Goal: Transaction & Acquisition: Download file/media

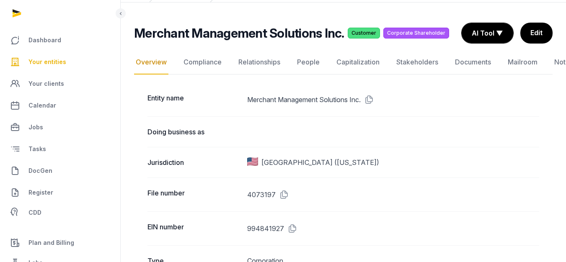
scroll to position [84, 0]
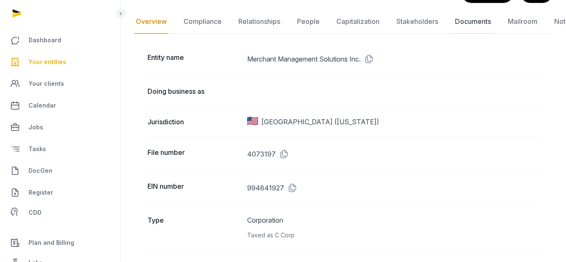
click at [456, 20] on link "Documents" at bounding box center [472, 22] width 39 height 24
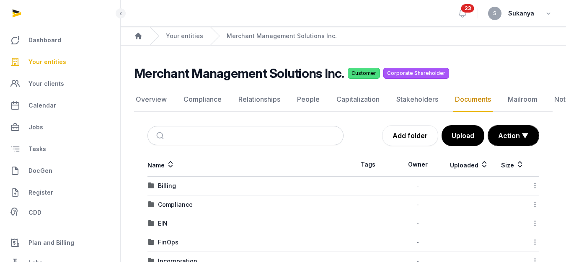
click at [201, 40] on ol "Home Your entities Merchant Management Solutions Inc." at bounding box center [343, 36] width 445 height 18
click at [198, 37] on link "Your entities" at bounding box center [184, 36] width 37 height 8
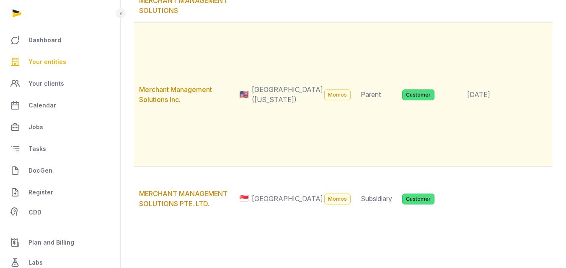
scroll to position [126, 0]
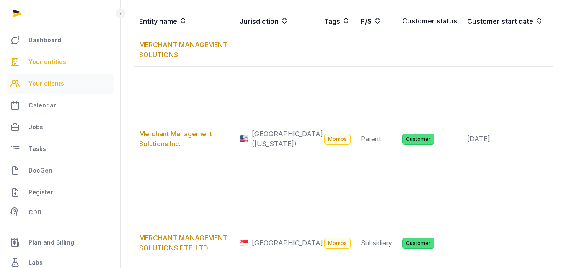
click at [55, 85] on span "Your clients" at bounding box center [46, 84] width 36 height 10
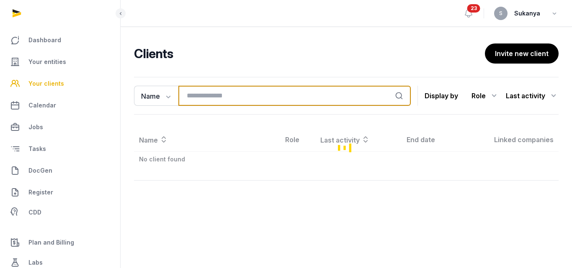
click at [202, 95] on input "search" at bounding box center [294, 96] width 232 height 20
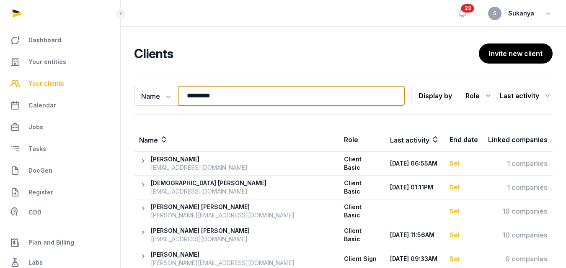
scroll to position [42, 0]
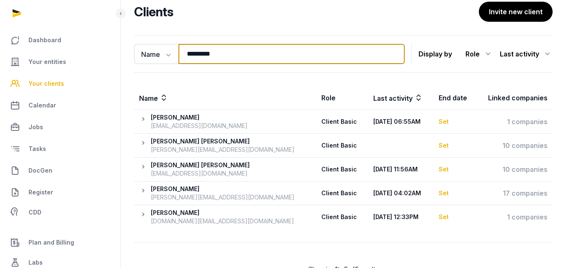
type input "*********"
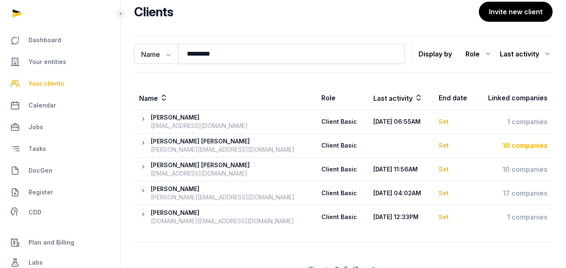
click at [507, 145] on div "10 companies" at bounding box center [514, 146] width 67 height 10
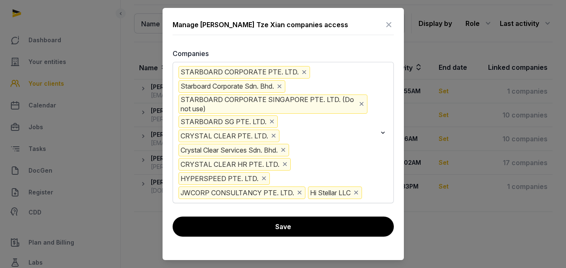
scroll to position [75, 0]
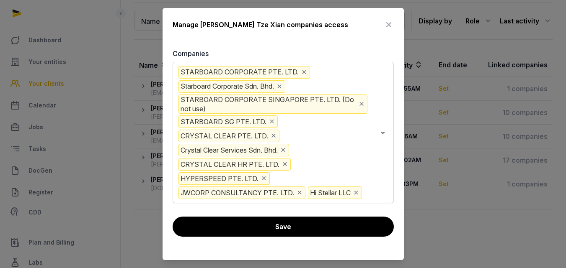
click at [391, 25] on icon at bounding box center [389, 24] width 10 height 13
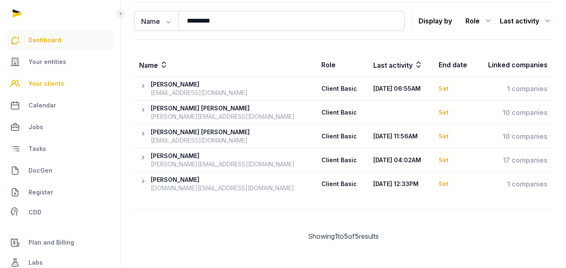
click at [51, 45] on span "Dashboard" at bounding box center [44, 40] width 33 height 10
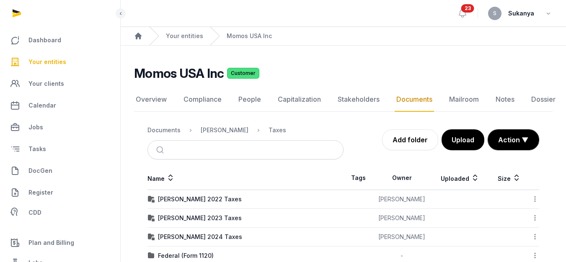
scroll to position [39, 0]
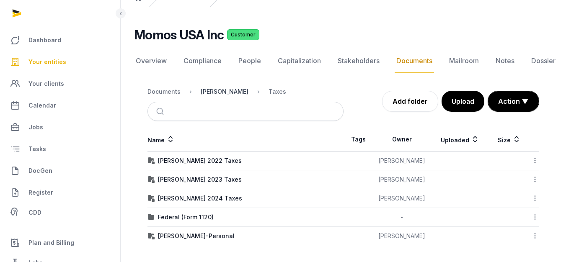
click at [207, 90] on div "[PERSON_NAME]" at bounding box center [225, 92] width 48 height 8
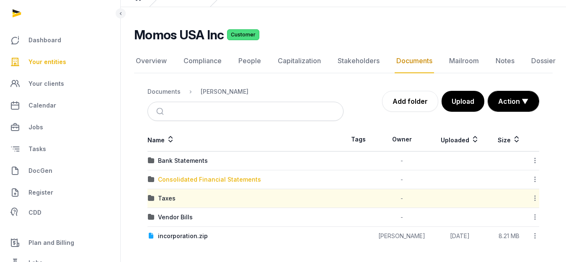
click at [212, 179] on div "Consolidated Financial Statements" at bounding box center [209, 179] width 103 height 8
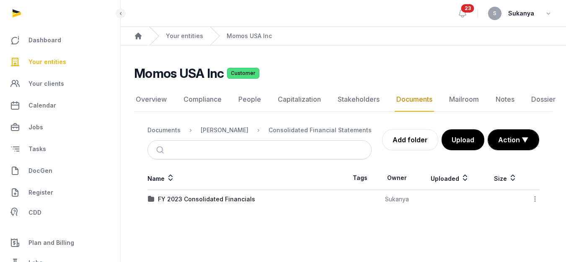
scroll to position [6, 0]
click at [226, 126] on div "[PERSON_NAME]" at bounding box center [225, 130] width 48 height 8
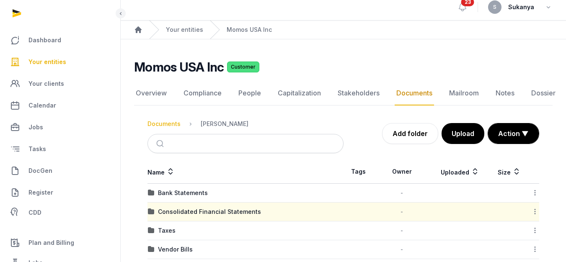
scroll to position [39, 0]
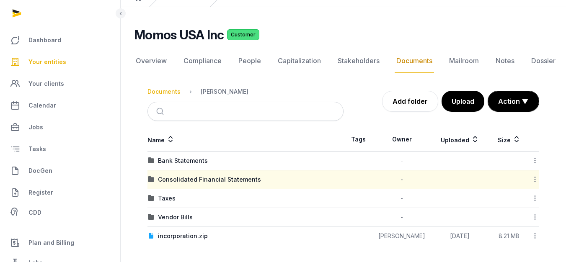
click at [163, 123] on div "Documents Shared Folder Add folder Upload Action ▼ Start select Move Delete Nam…" at bounding box center [343, 164] width 418 height 164
click at [174, 95] on div "Documents" at bounding box center [163, 92] width 33 height 8
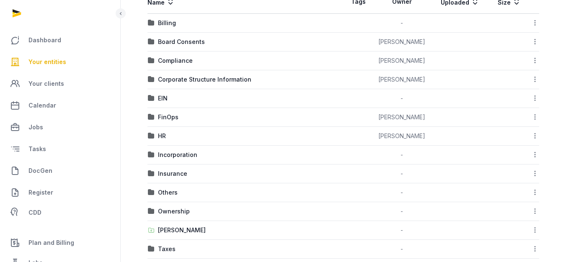
scroll to position [164, 0]
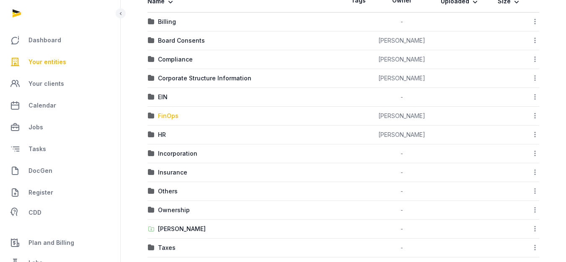
click at [175, 113] on div "FinOps" at bounding box center [168, 116] width 21 height 8
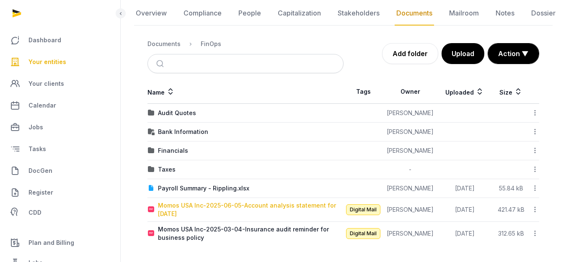
scroll to position [86, 0]
click at [175, 152] on div "Financials" at bounding box center [173, 151] width 30 height 8
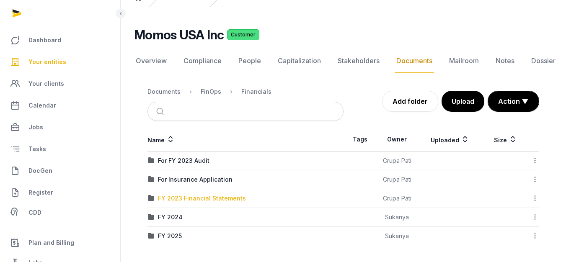
scroll to position [39, 0]
click at [175, 232] on div "FY 2025" at bounding box center [170, 236] width 24 height 8
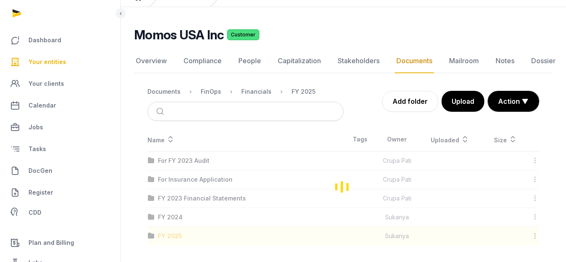
click at [175, 232] on div "Loading" at bounding box center [343, 187] width 418 height 118
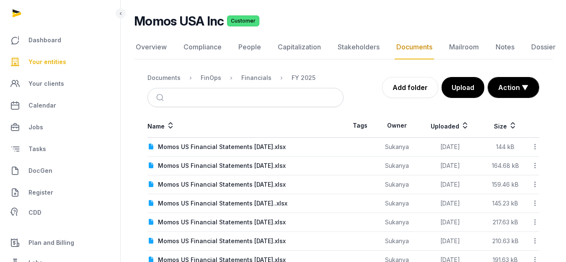
scroll to position [11, 0]
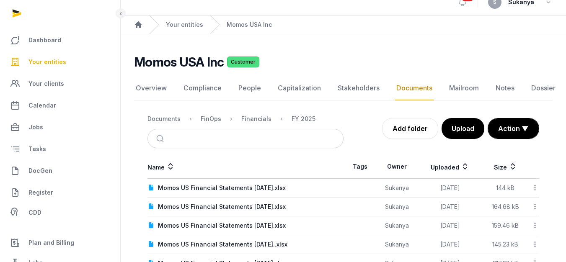
click at [234, 117] on div "Financials" at bounding box center [250, 119] width 44 height 10
click at [251, 122] on div "Financials" at bounding box center [256, 119] width 30 height 8
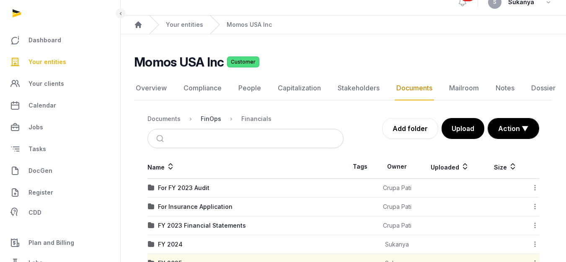
click at [209, 122] on div "FinOps" at bounding box center [211, 119] width 21 height 8
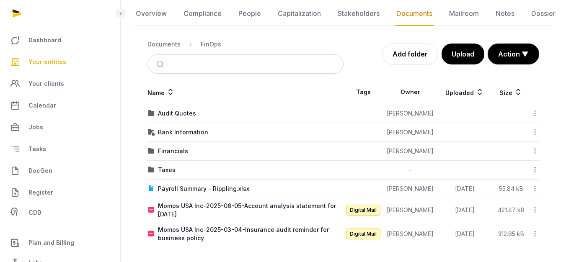
scroll to position [86, 0]
click at [173, 172] on div "Taxes" at bounding box center [167, 169] width 18 height 8
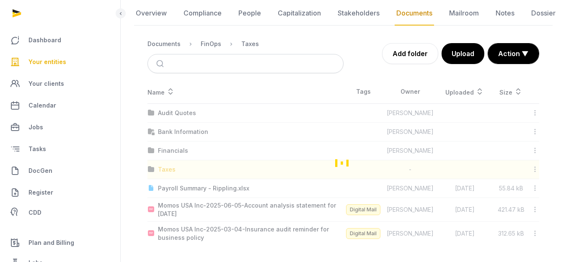
click at [173, 172] on div "Loading" at bounding box center [343, 162] width 418 height 165
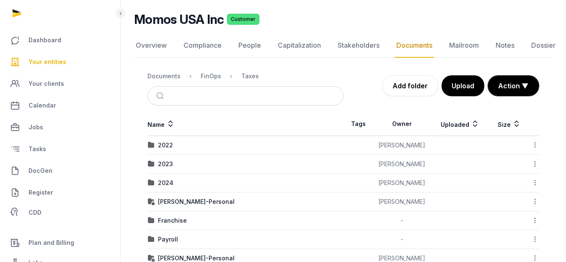
scroll to position [0, 0]
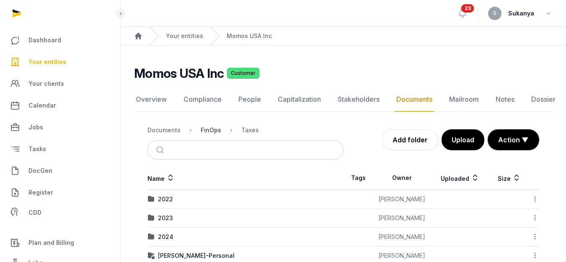
click at [216, 133] on div "FinOps" at bounding box center [211, 130] width 21 height 8
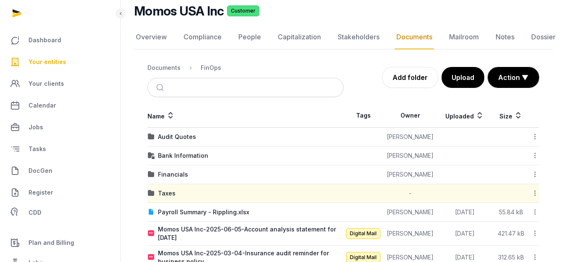
scroll to position [84, 0]
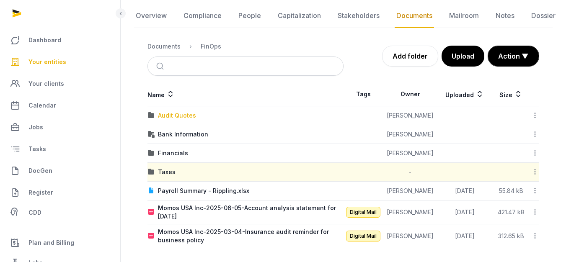
click at [185, 119] on div "Audit Quotes" at bounding box center [177, 115] width 38 height 8
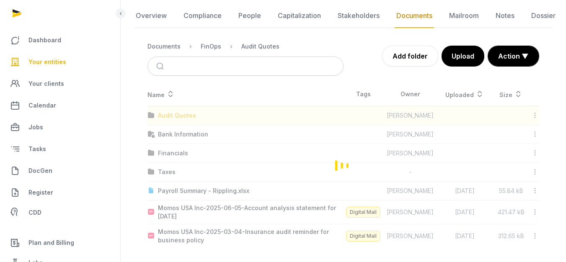
scroll to position [20, 0]
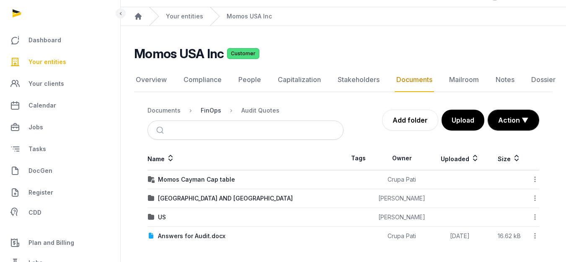
click at [216, 104] on nav "Documents FinOps Audit Quotes" at bounding box center [245, 110] width 196 height 20
click at [214, 111] on div "FinOps" at bounding box center [211, 110] width 21 height 8
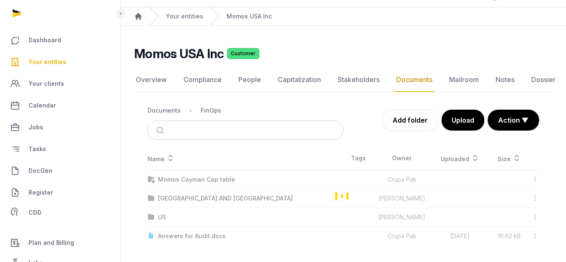
scroll to position [84, 0]
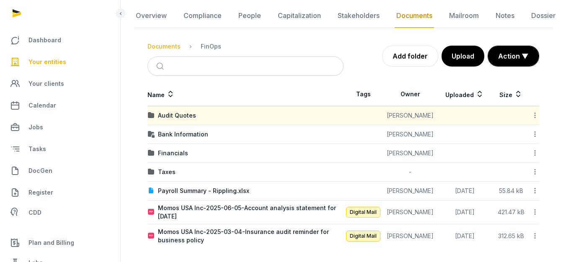
click at [169, 47] on div "Documents" at bounding box center [163, 46] width 33 height 8
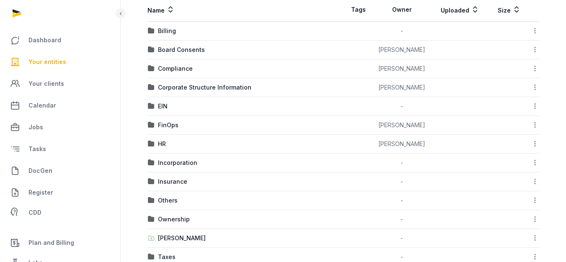
scroll to position [116, 0]
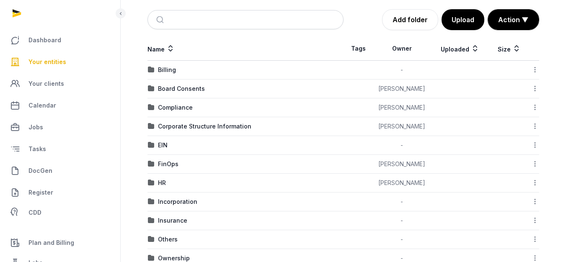
click at [223, 124] on div "Corporate Structure Information" at bounding box center [204, 126] width 93 height 8
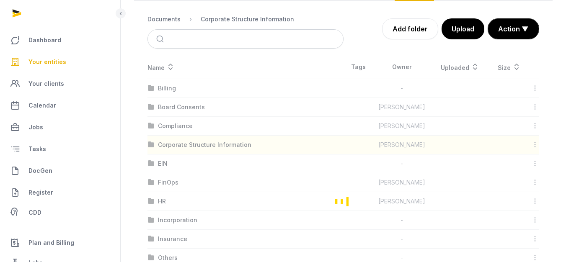
click at [223, 124] on div "Loading" at bounding box center [343, 201] width 418 height 292
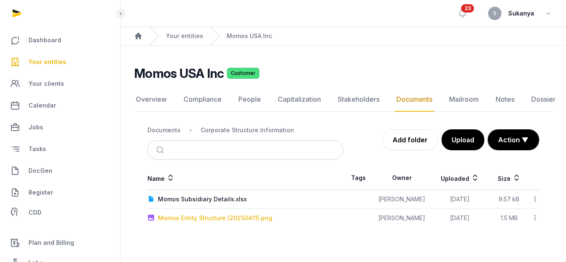
click at [227, 214] on div "Momos Entity Structure (20250411).png" at bounding box center [215, 218] width 114 height 8
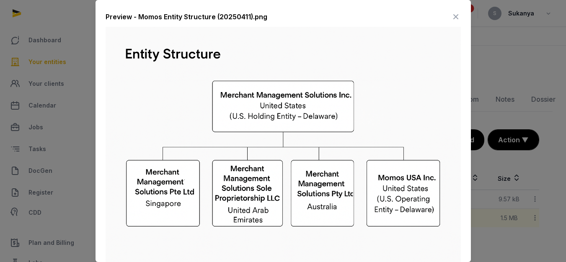
click at [532, 243] on div at bounding box center [283, 131] width 566 height 262
click at [451, 14] on icon at bounding box center [456, 16] width 10 height 13
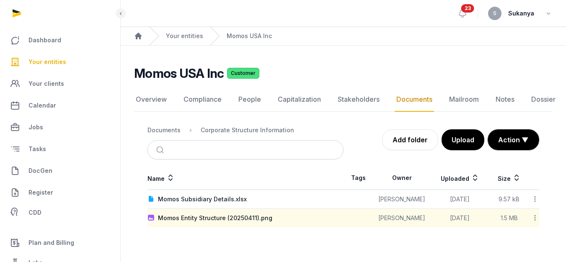
click at [532, 214] on icon at bounding box center [535, 218] width 8 height 9
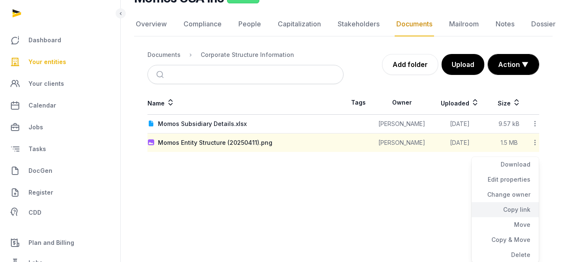
scroll to position [76, 0]
click at [508, 209] on div "Copy link" at bounding box center [504, 209] width 67 height 15
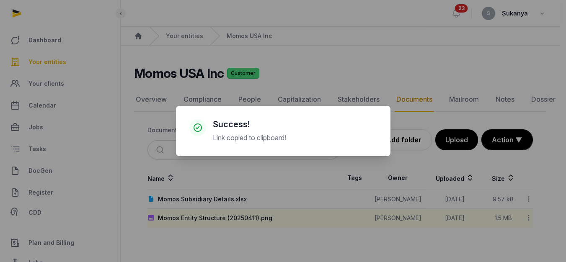
scroll to position [0, 0]
